Goal: Navigation & Orientation: Find specific page/section

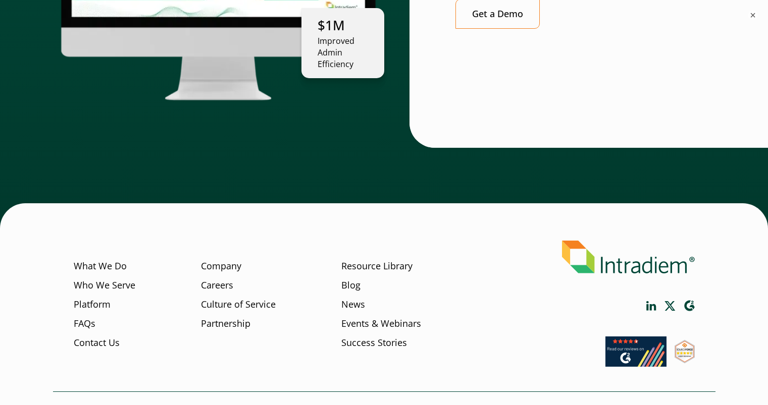
scroll to position [2894, 0]
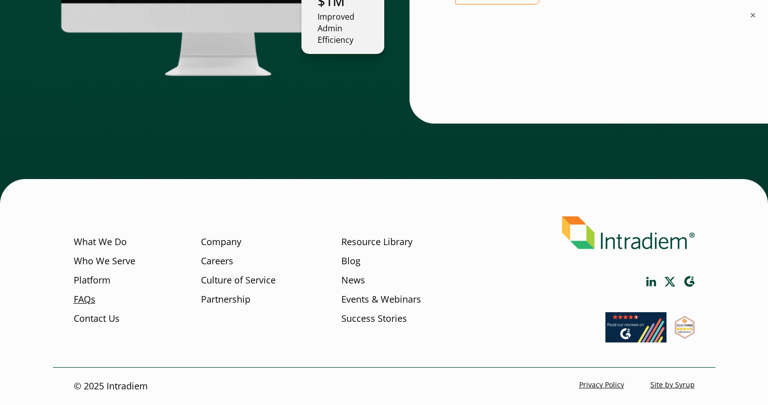
click at [89, 298] on link "FAQs" at bounding box center [85, 299] width 22 height 13
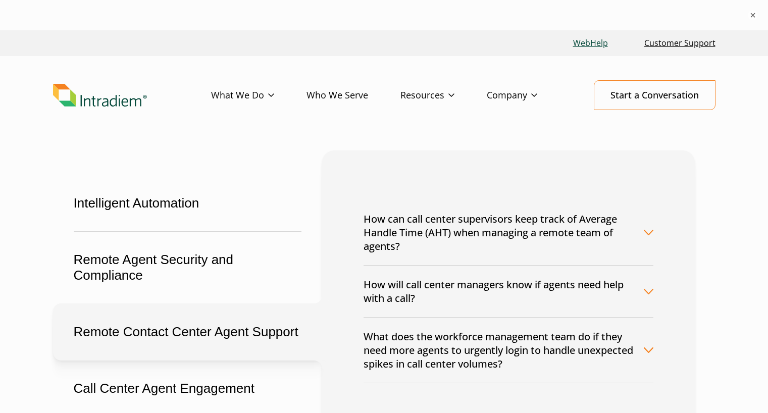
click at [590, 43] on link "WebHelp" at bounding box center [590, 43] width 43 height 22
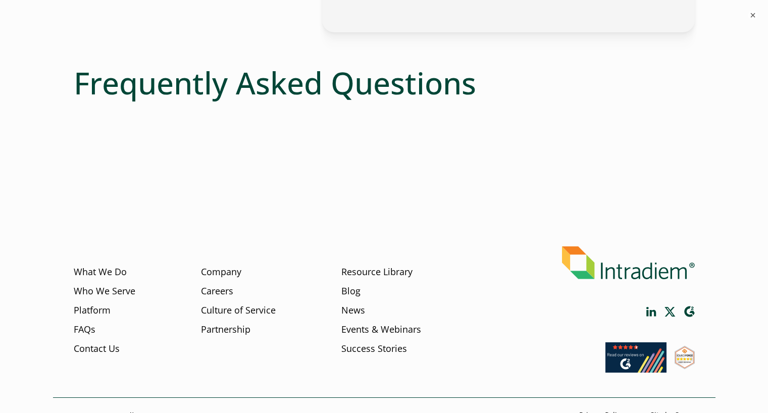
scroll to position [559, 0]
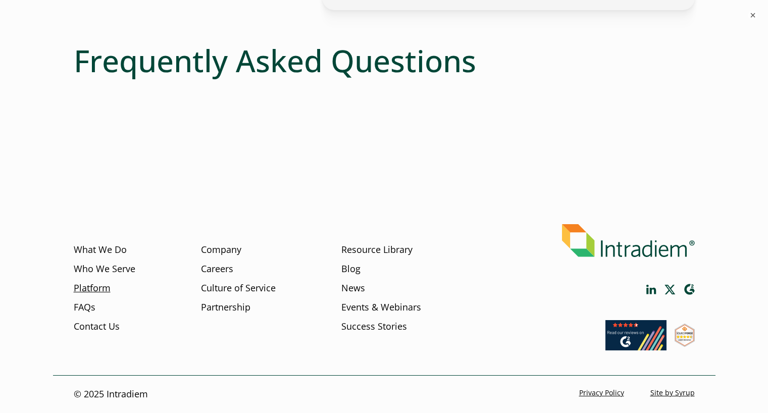
click at [103, 289] on link "Platform" at bounding box center [92, 288] width 37 height 13
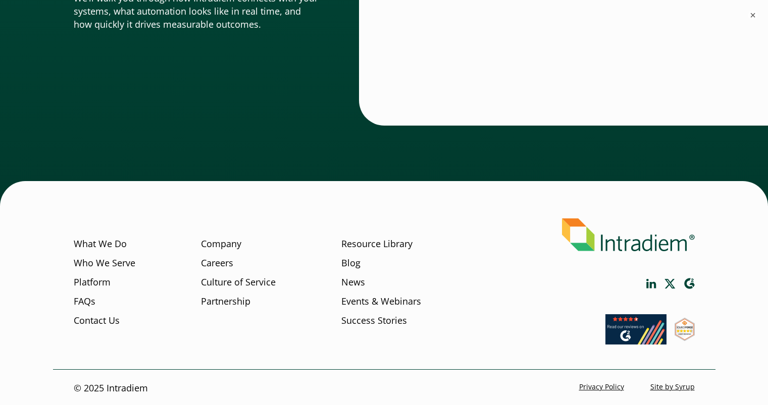
scroll to position [3636, 0]
